Goal: Task Accomplishment & Management: Use online tool/utility

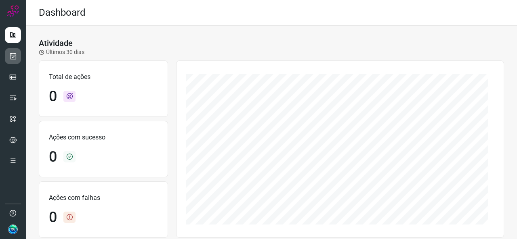
click at [14, 47] on ul at bounding box center [13, 100] width 16 height 147
click at [10, 53] on icon at bounding box center [13, 56] width 8 height 8
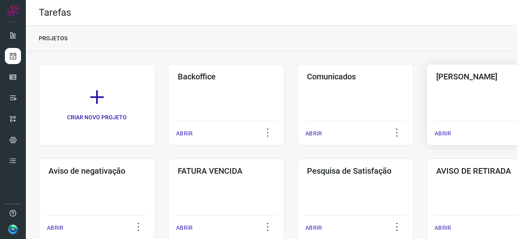
click at [442, 88] on div "Pós Serviço ABRIR" at bounding box center [484, 105] width 116 height 82
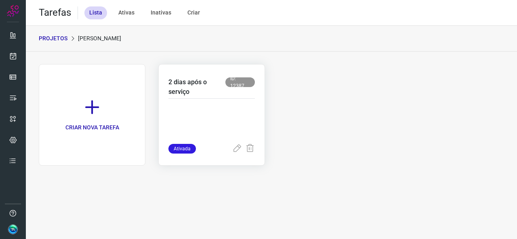
click at [252, 107] on p at bounding box center [211, 124] width 86 height 40
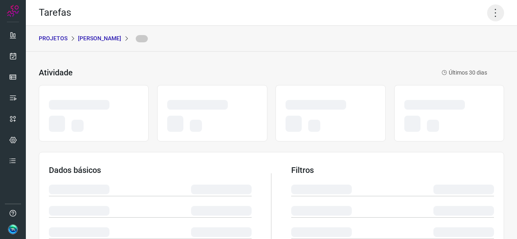
click at [491, 5] on icon at bounding box center [495, 12] width 17 height 17
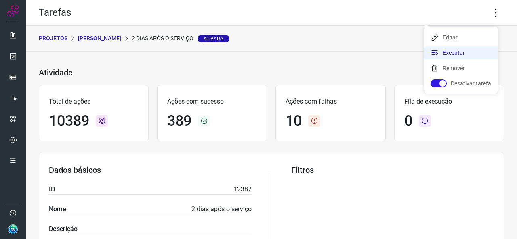
click at [452, 54] on li "Executar" at bounding box center [460, 52] width 73 height 13
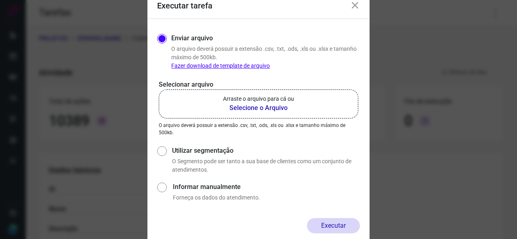
click at [272, 103] on p "Arraste o arquivo para cá ou" at bounding box center [258, 99] width 71 height 8
click at [0, 0] on input "Arraste o arquivo para cá ou Selecione o Arquivo" at bounding box center [0, 0] width 0 height 0
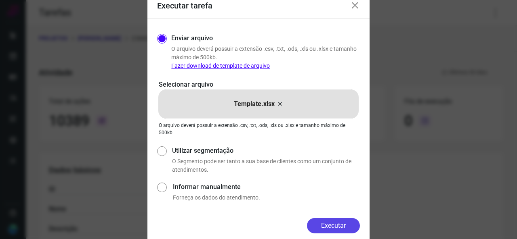
click at [328, 220] on button "Executar" at bounding box center [333, 225] width 53 height 15
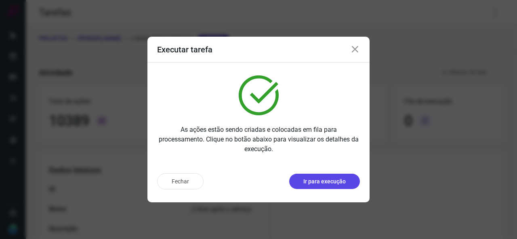
click at [347, 184] on button "Ir para execução" at bounding box center [324, 181] width 71 height 15
